Goal: Task Accomplishment & Management: Use online tool/utility

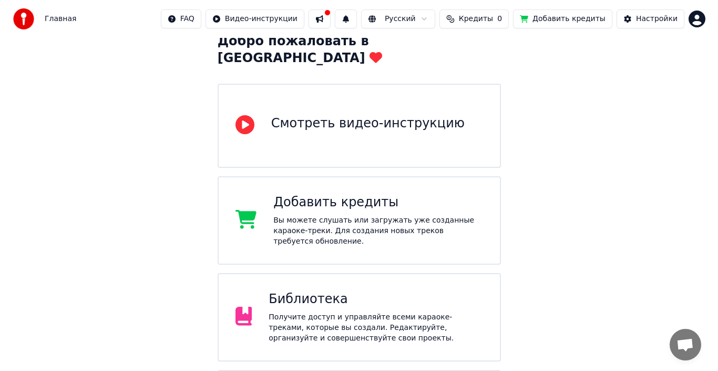
scroll to position [134, 0]
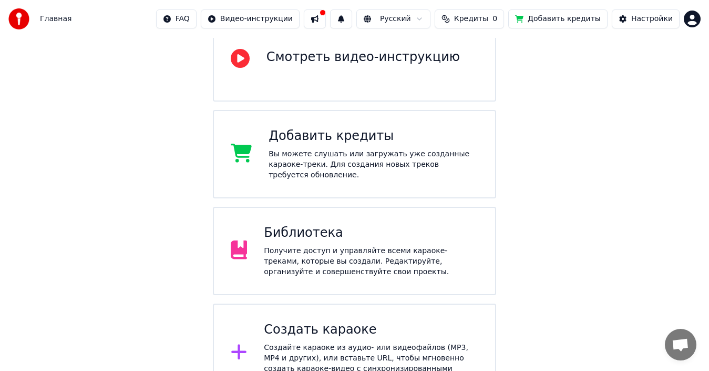
click at [341, 321] on div "Создать караоке" at bounding box center [371, 329] width 215 height 17
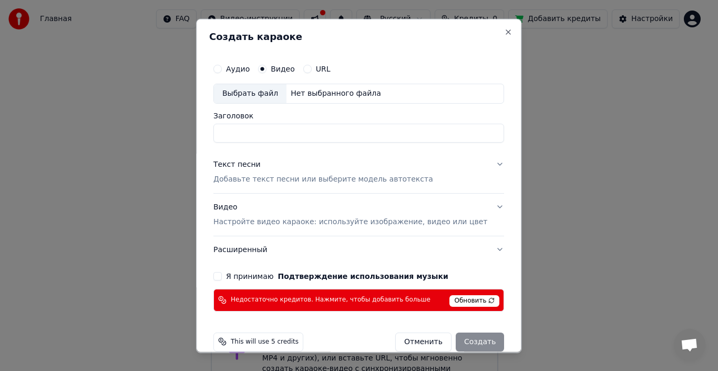
click at [294, 69] on label "Видео" at bounding box center [283, 68] width 24 height 7
click at [267, 69] on button "Видео" at bounding box center [262, 68] width 8 height 8
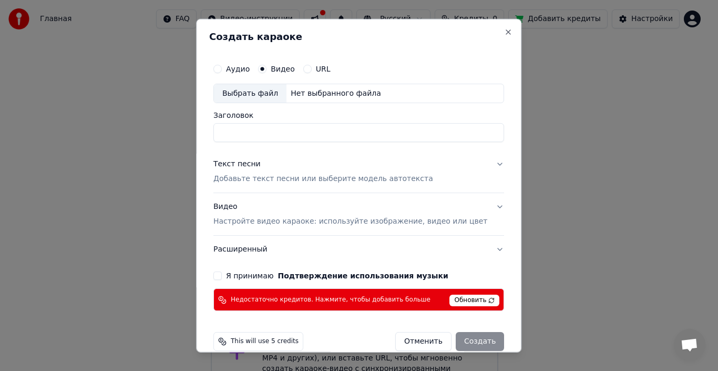
click at [289, 97] on div "Нет выбранного файла" at bounding box center [336, 93] width 99 height 11
type input "**********"
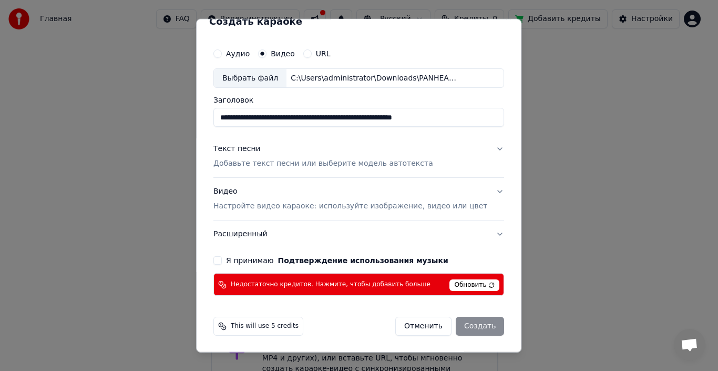
click at [298, 199] on div "Видео Настройте видео караоке: используйте изображение, видео или цвет" at bounding box center [350, 198] width 274 height 25
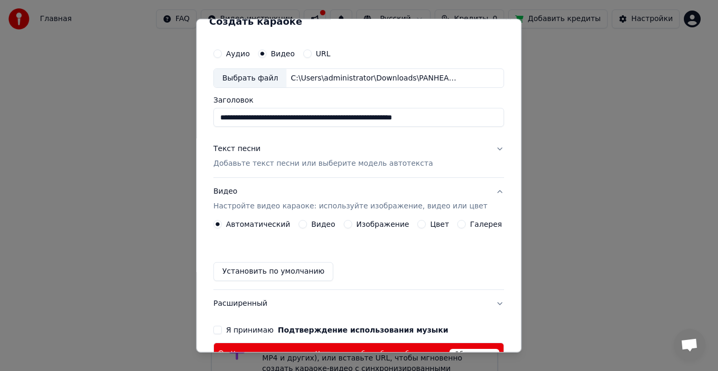
click at [324, 226] on label "Видео" at bounding box center [323, 223] width 24 height 7
click at [307, 226] on button "Видео" at bounding box center [303, 224] width 8 height 8
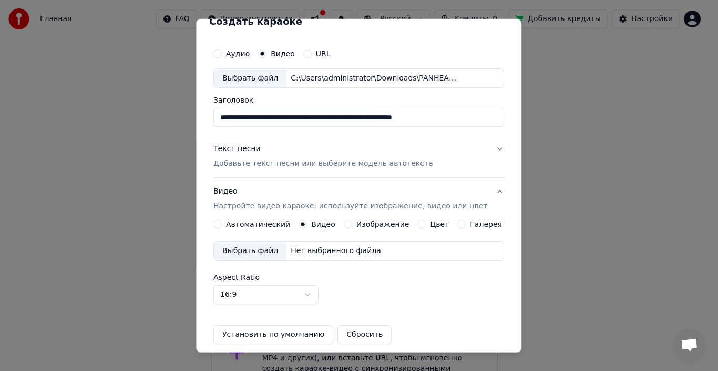
click at [273, 248] on div "Выбрать файл" at bounding box center [250, 250] width 73 height 19
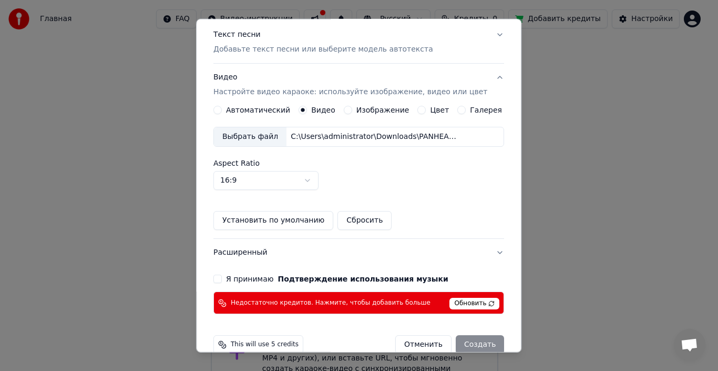
scroll to position [148, 0]
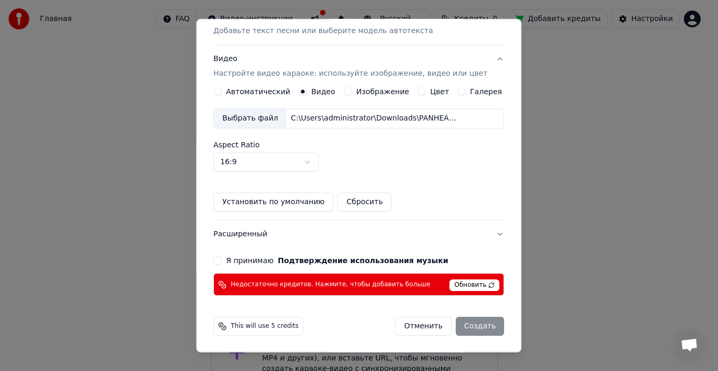
click at [221, 255] on div "**********" at bounding box center [358, 103] width 299 height 394
click at [222, 257] on button "Я принимаю Подтверждение использования музыки" at bounding box center [217, 260] width 8 height 8
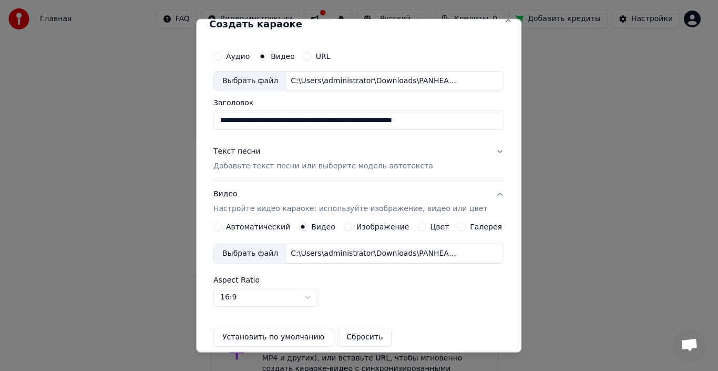
scroll to position [0, 0]
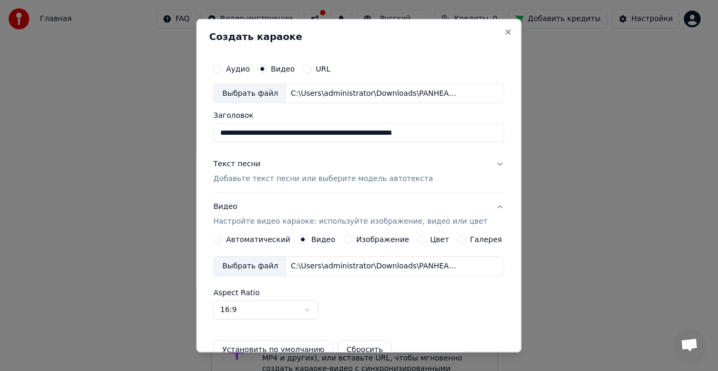
click at [328, 177] on p "Добавьте текст песни или выберите модель автотекста" at bounding box center [323, 179] width 220 height 11
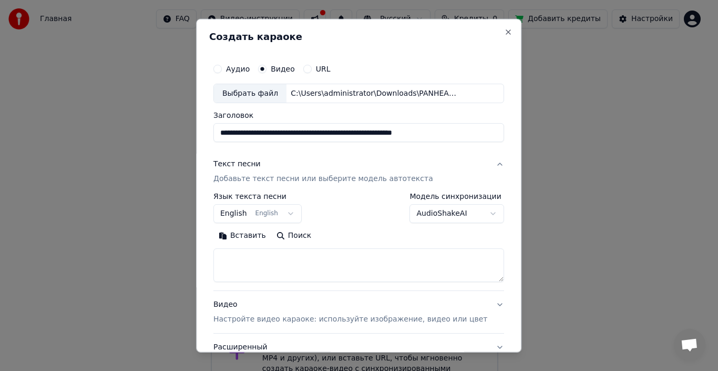
click at [291, 212] on button "English English" at bounding box center [257, 213] width 88 height 19
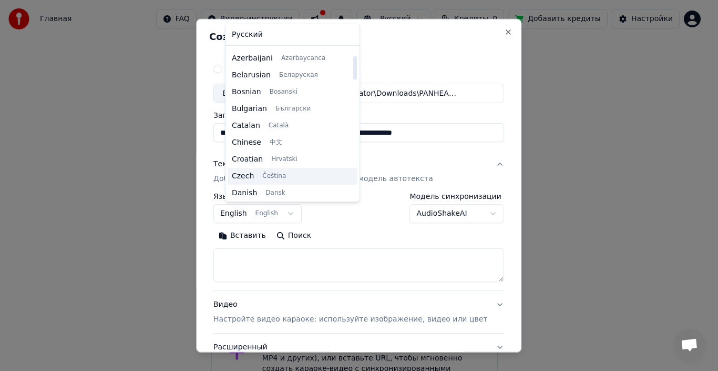
scroll to position [32, 0]
select select "**"
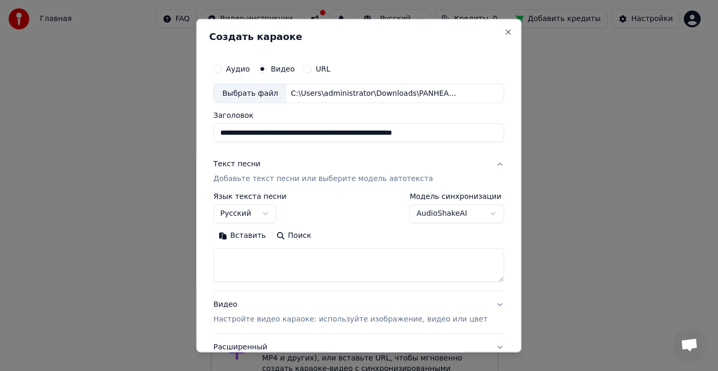
scroll to position [113, 0]
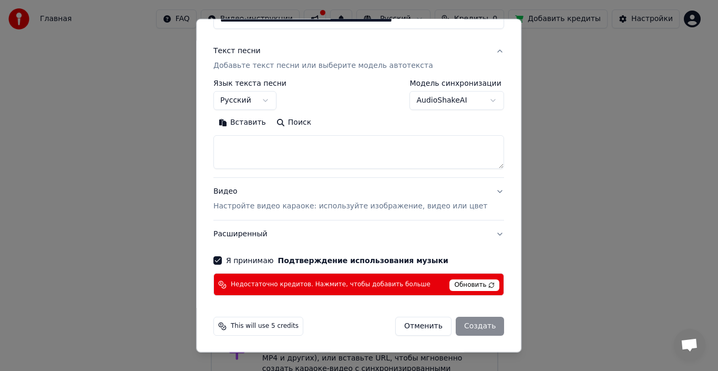
click at [450, 283] on span "Обновить" at bounding box center [475, 285] width 50 height 12
click at [270, 210] on p "Настройте видео караоке: используйте изображение, видео или цвет" at bounding box center [350, 206] width 274 height 11
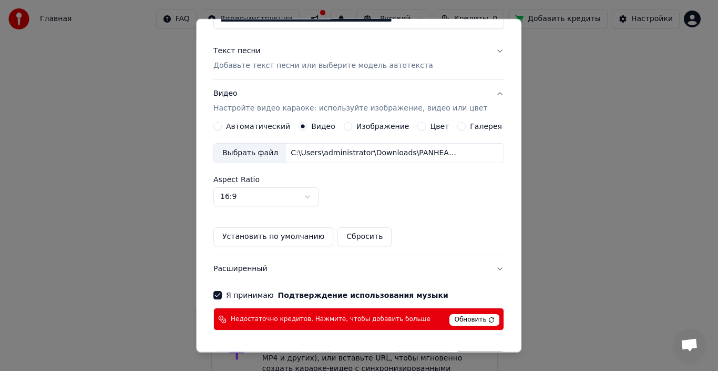
click at [246, 127] on label "Автоматический" at bounding box center [258, 126] width 64 height 7
click at [222, 127] on button "Автоматический" at bounding box center [217, 126] width 8 height 8
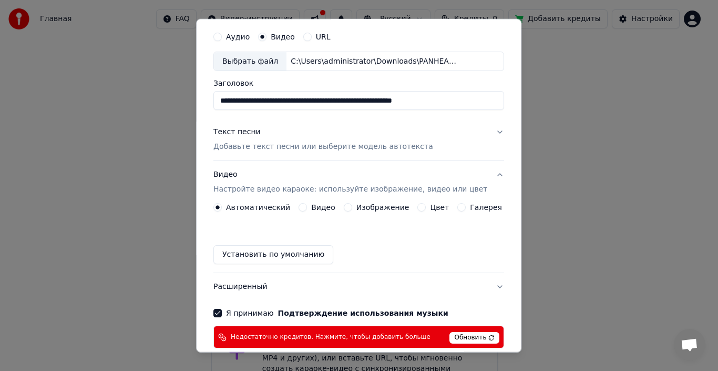
scroll to position [85, 0]
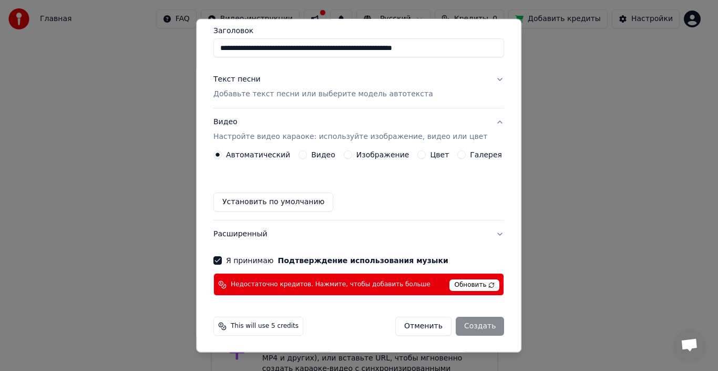
click at [458, 321] on div "Отменить Создать" at bounding box center [449, 326] width 109 height 19
click at [305, 156] on button "Видео" at bounding box center [303, 154] width 8 height 8
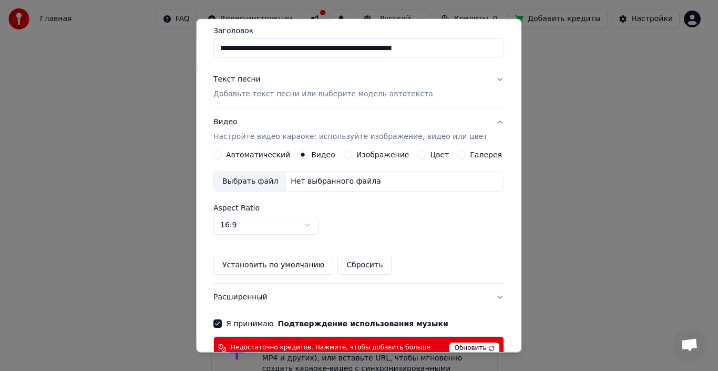
click at [295, 182] on div "Нет выбранного файла" at bounding box center [336, 181] width 99 height 11
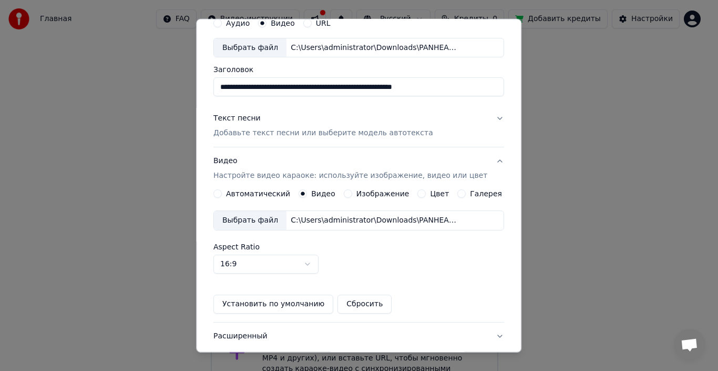
scroll to position [0, 0]
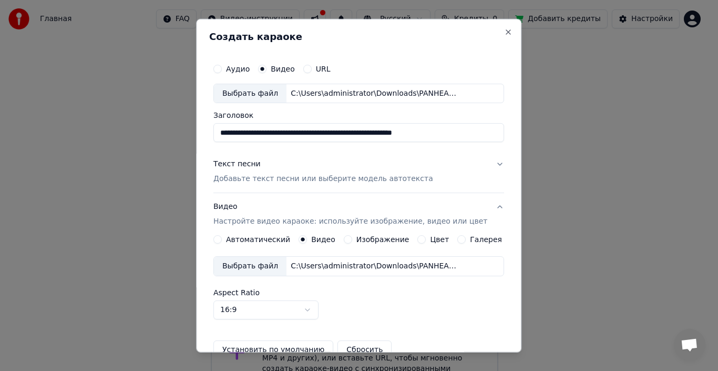
click at [313, 183] on p "Добавьте текст песни или выберите модель автотекста" at bounding box center [323, 179] width 220 height 11
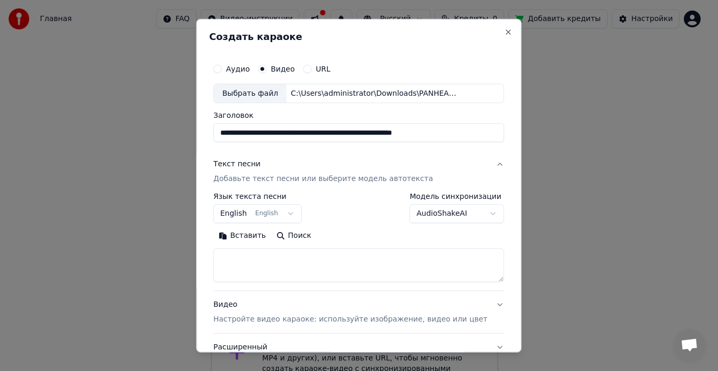
click at [283, 213] on button "English English" at bounding box center [257, 213] width 88 height 19
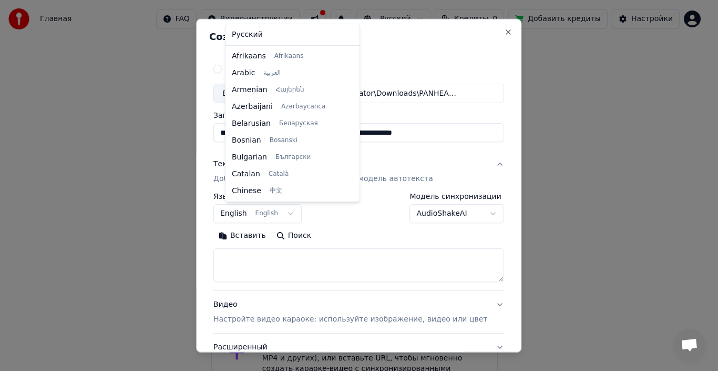
scroll to position [84, 0]
select select "**"
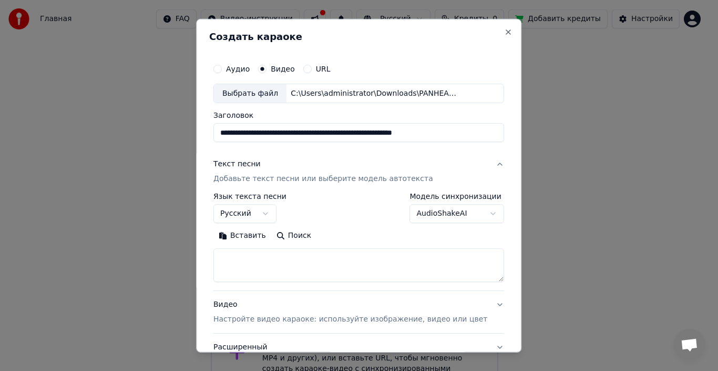
click at [435, 211] on body "Главная FAQ Видео-инструкции Русский Кредиты 0 Добавить кредиты Настройки Добро…" at bounding box center [354, 134] width 709 height 536
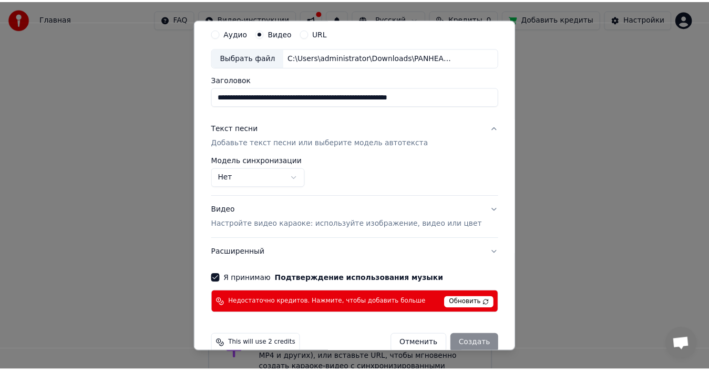
scroll to position [54, 0]
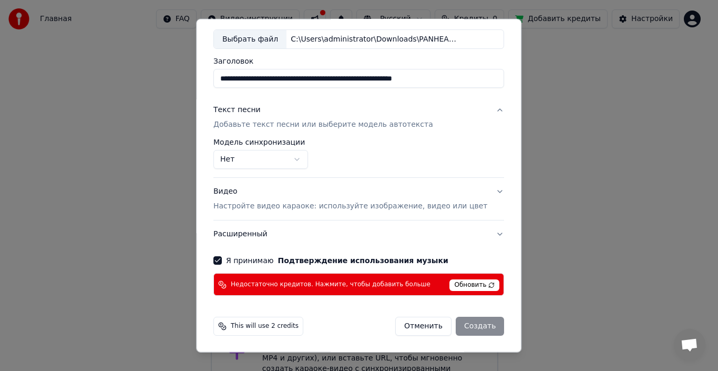
click at [452, 319] on div "Отменить Создать" at bounding box center [449, 326] width 109 height 19
click at [452, 324] on div "Отменить Создать" at bounding box center [449, 326] width 109 height 19
click at [413, 323] on button "Отменить" at bounding box center [423, 326] width 56 height 19
select select "**********"
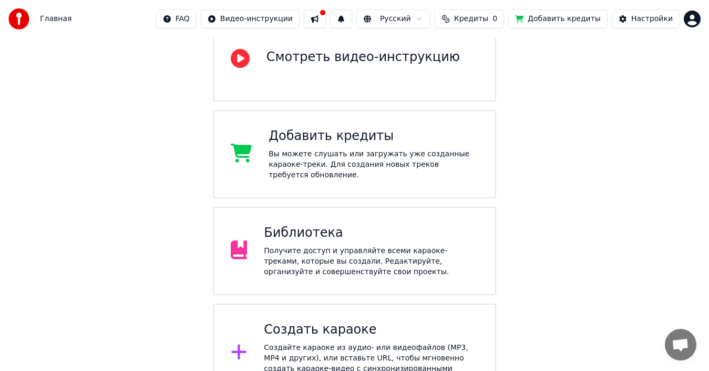
click at [478, 16] on span "Кредиты" at bounding box center [471, 19] width 34 height 11
click at [424, 50] on th "Пополнить" at bounding box center [417, 49] width 50 height 21
click at [410, 49] on th "Пополнить" at bounding box center [417, 49] width 50 height 21
click at [468, 76] on button "Обновить" at bounding box center [484, 78] width 64 height 19
click at [426, 51] on th "Пополнить" at bounding box center [417, 49] width 50 height 21
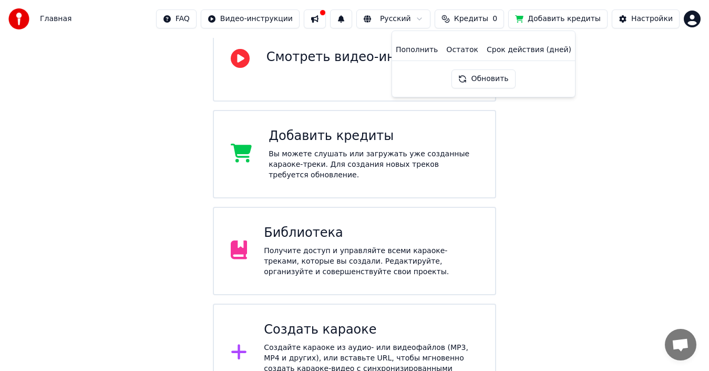
click at [326, 23] on button at bounding box center [315, 18] width 22 height 19
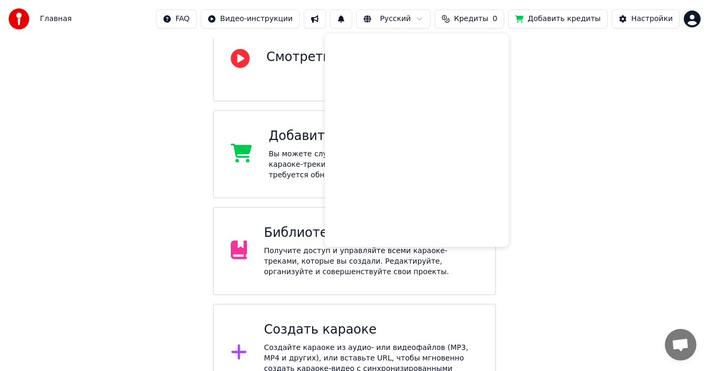
click at [326, 21] on button at bounding box center [315, 18] width 22 height 19
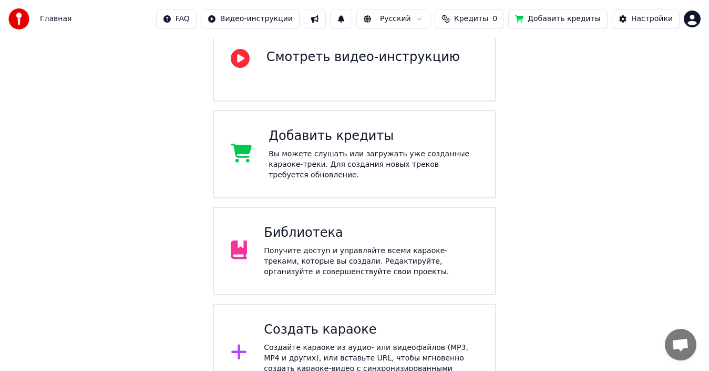
click at [475, 23] on span "Кредиты" at bounding box center [471, 19] width 34 height 11
click at [454, 51] on th "Остаток" at bounding box center [462, 49] width 40 height 21
click at [625, 71] on div "Добро пожаловать в Youka Смотреть видео-инструкцию Добавить кредиты Вы можете с…" at bounding box center [354, 153] width 709 height 498
click at [575, 16] on button "Добавить кредиты" at bounding box center [557, 18] width 99 height 19
